Goal: Information Seeking & Learning: Understand process/instructions

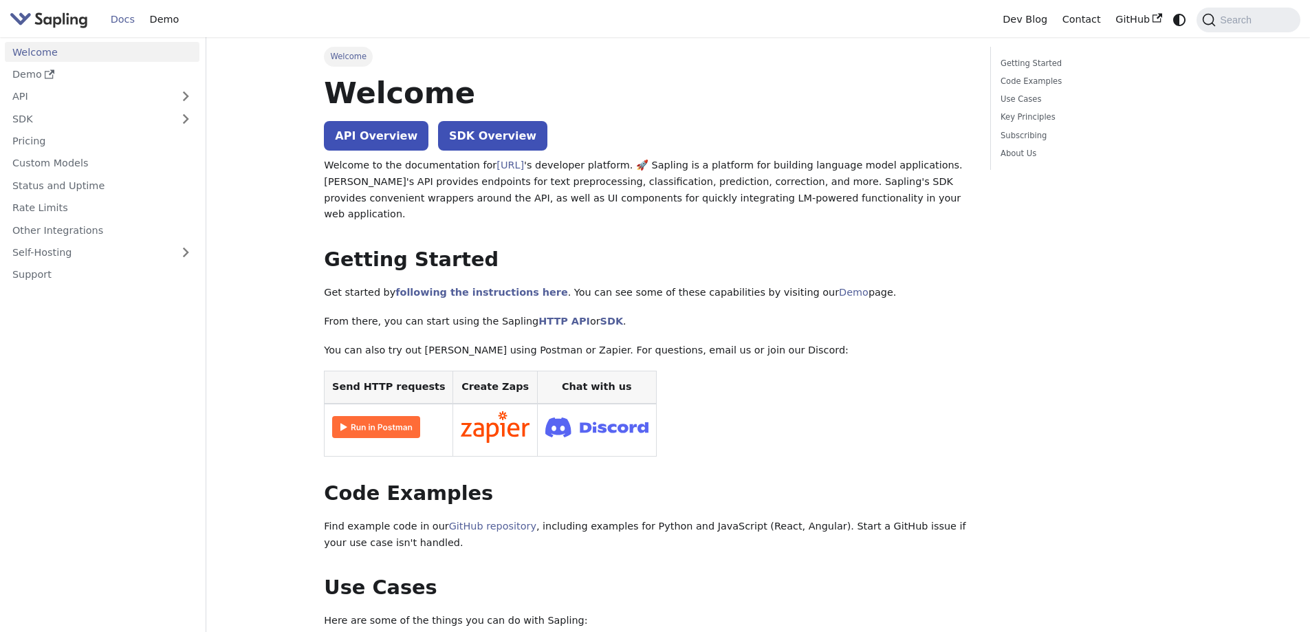
scroll to position [344, 0]
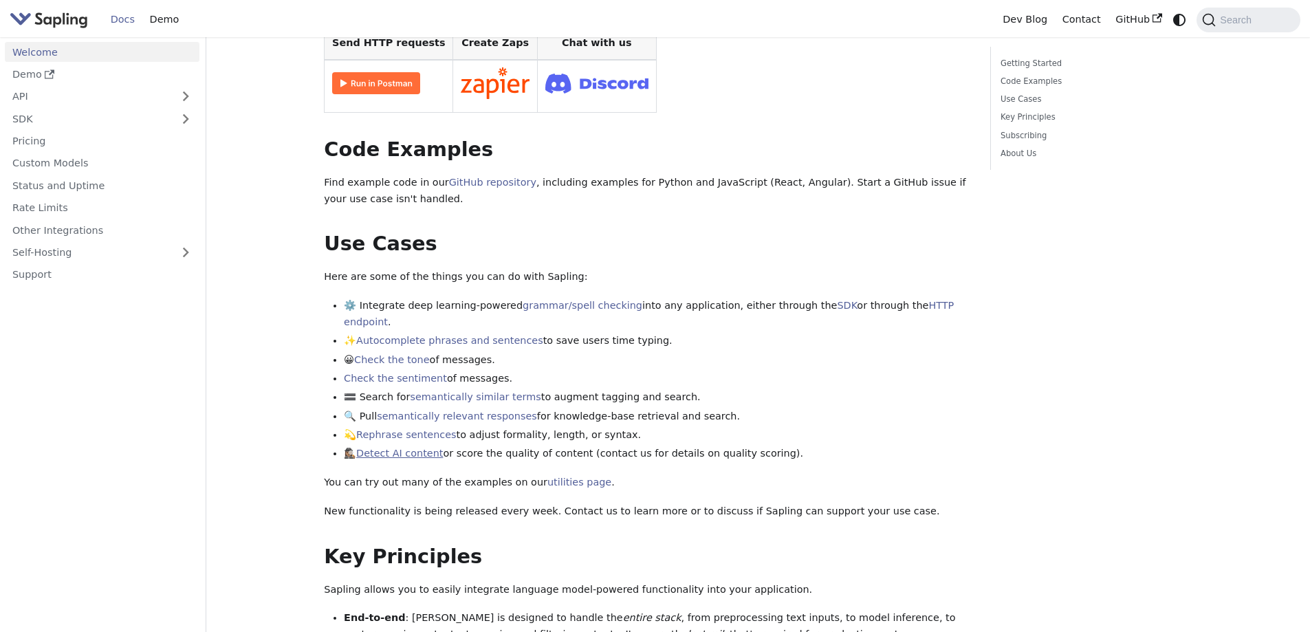
click at [410, 448] on link "Detect AI content" at bounding box center [399, 453] width 87 height 11
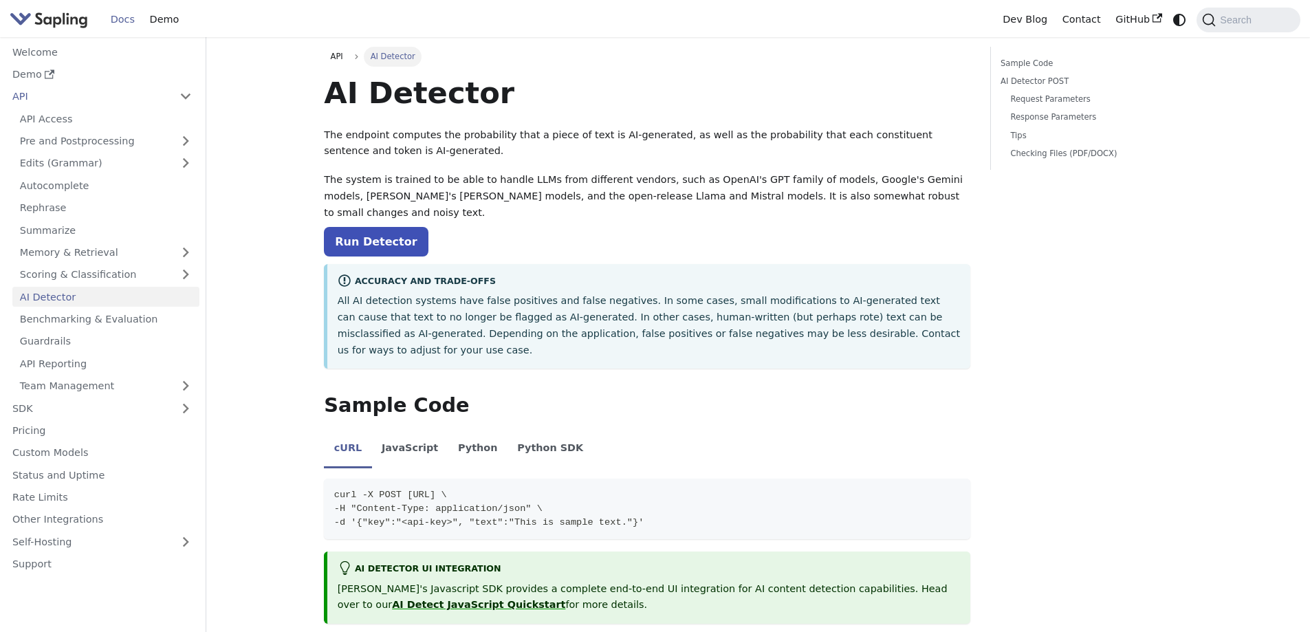
click at [389, 294] on p "All AI detection systems have false positives and false negatives. In some case…" at bounding box center [649, 325] width 623 height 65
click at [374, 227] on link "Run Detector" at bounding box center [376, 242] width 104 height 30
